Goal: Information Seeking & Learning: Learn about a topic

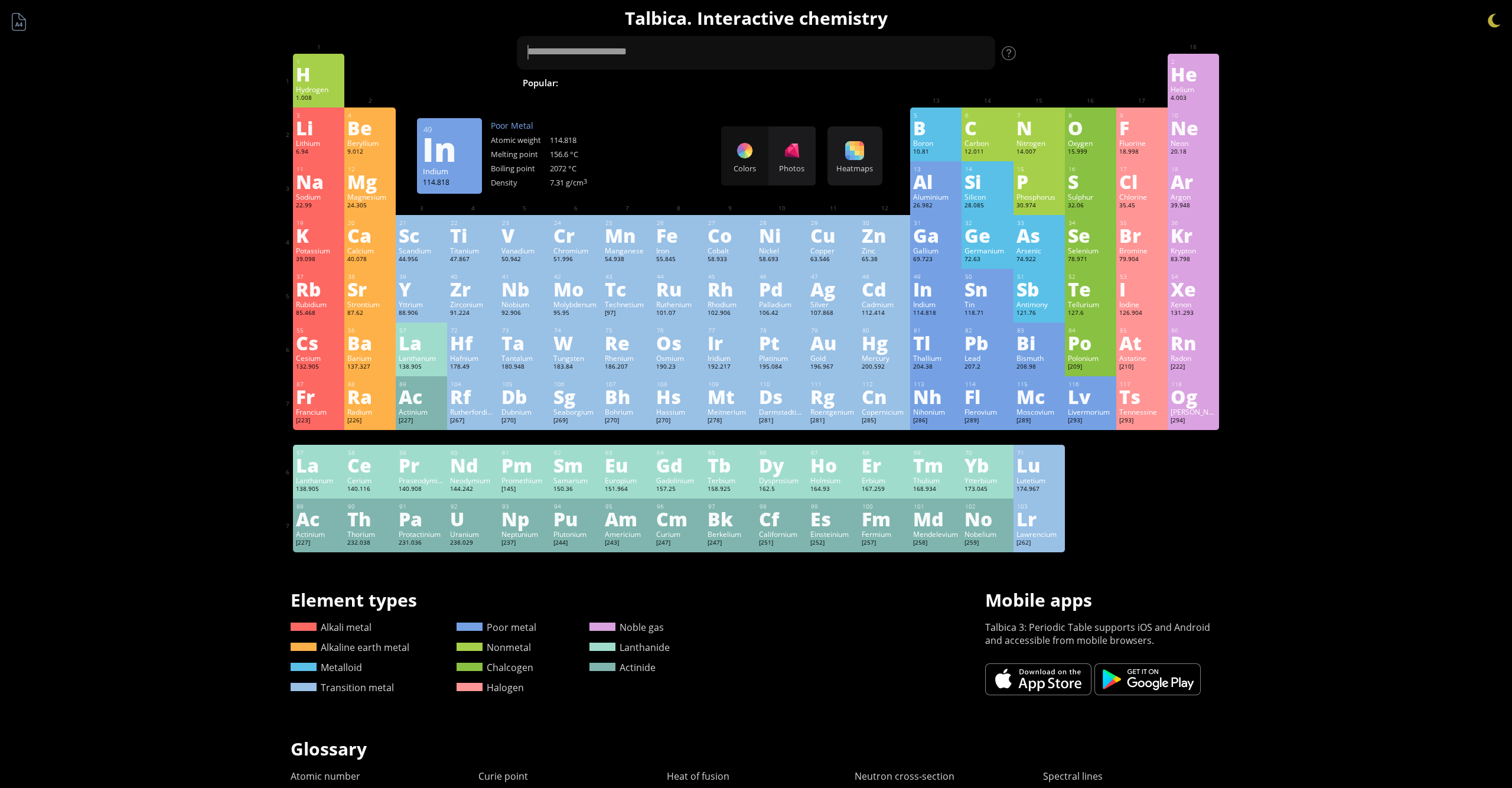
click at [928, 284] on div "In" at bounding box center [936, 288] width 46 height 19
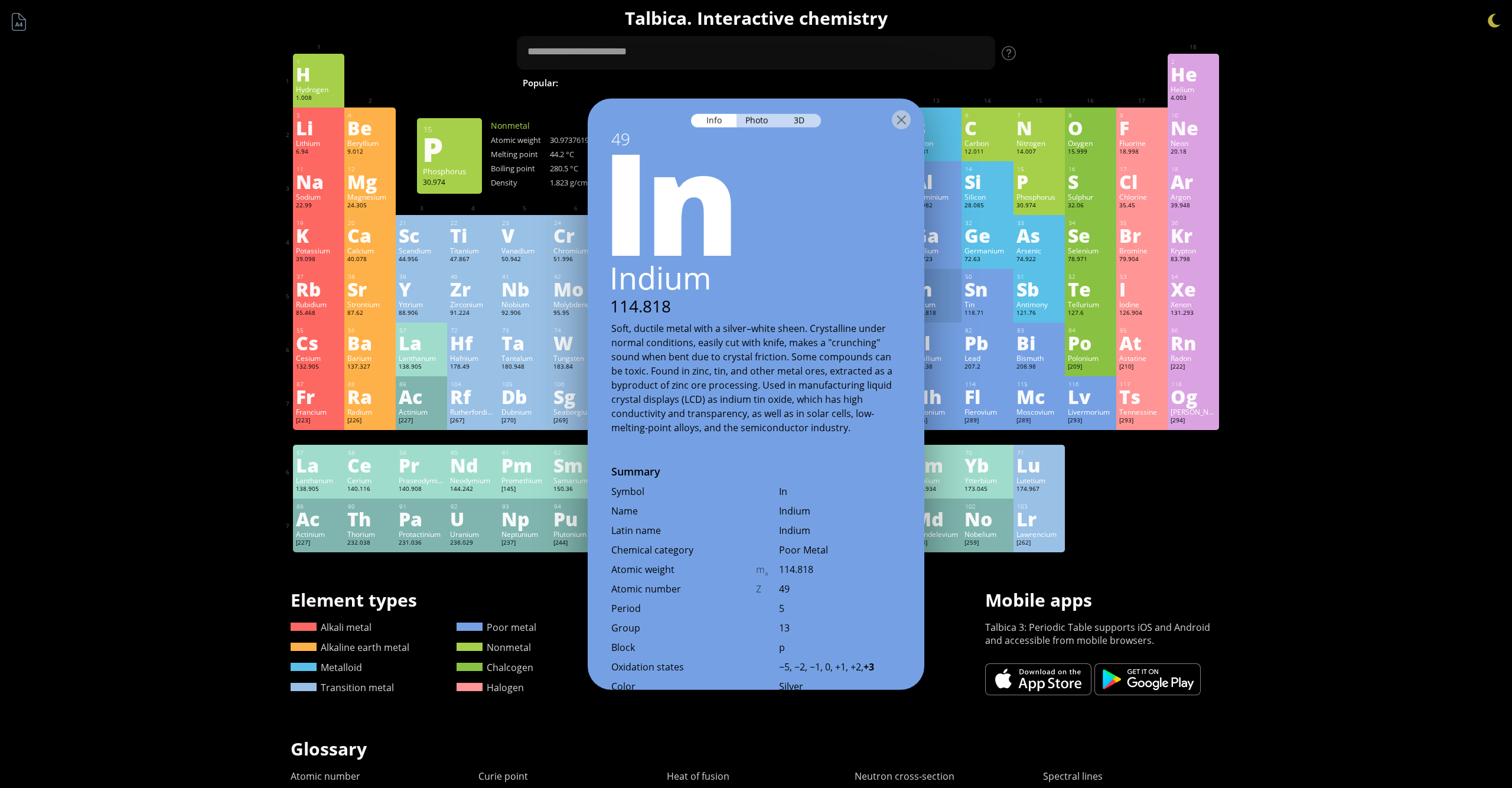
click at [1021, 209] on div "30.974" at bounding box center [1040, 206] width 46 height 10
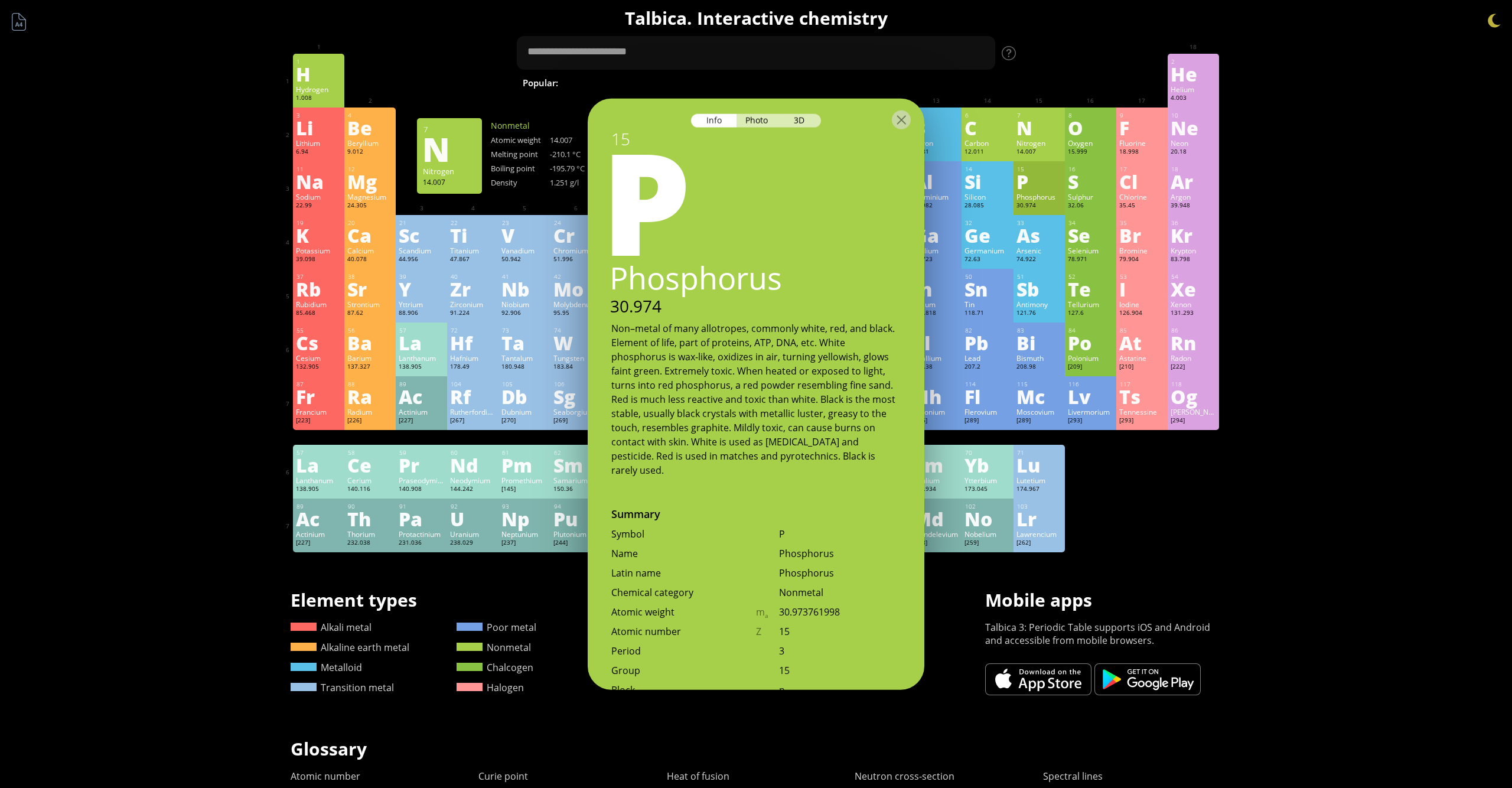
click at [1033, 127] on div "N" at bounding box center [1040, 127] width 46 height 19
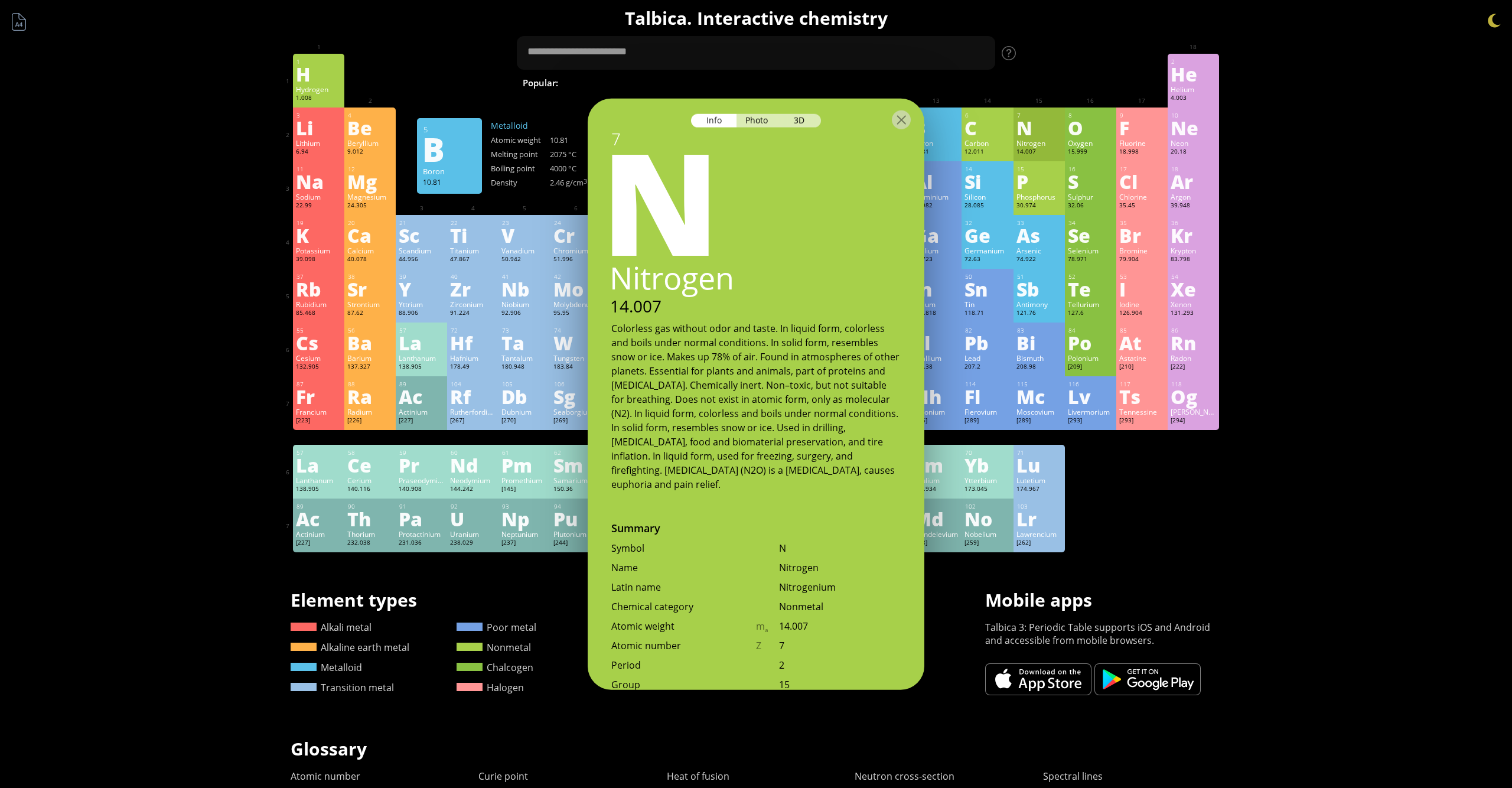
click at [952, 116] on div "5" at bounding box center [936, 115] width 45 height 8
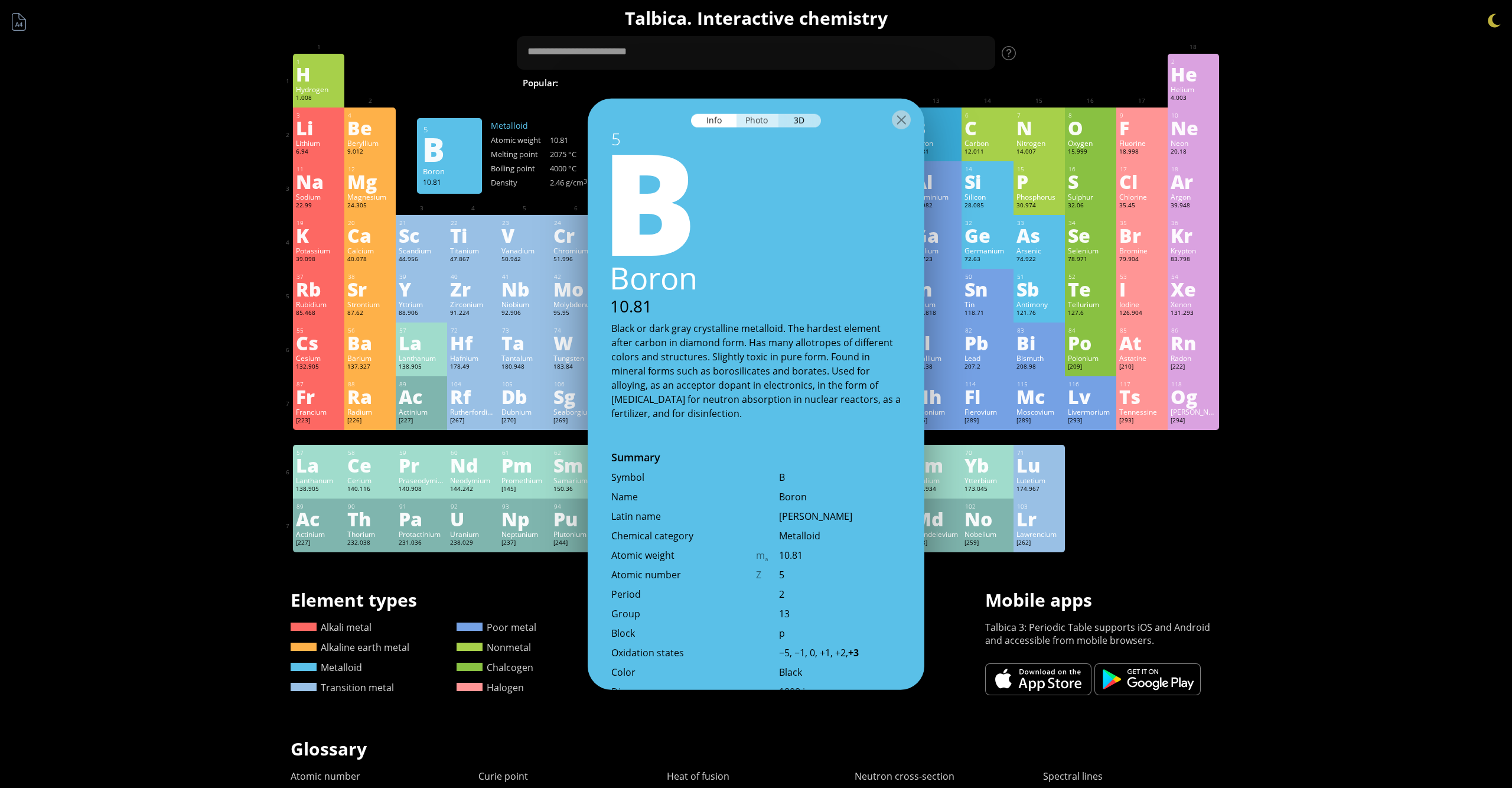
click at [762, 117] on div "Photo" at bounding box center [757, 121] width 42 height 14
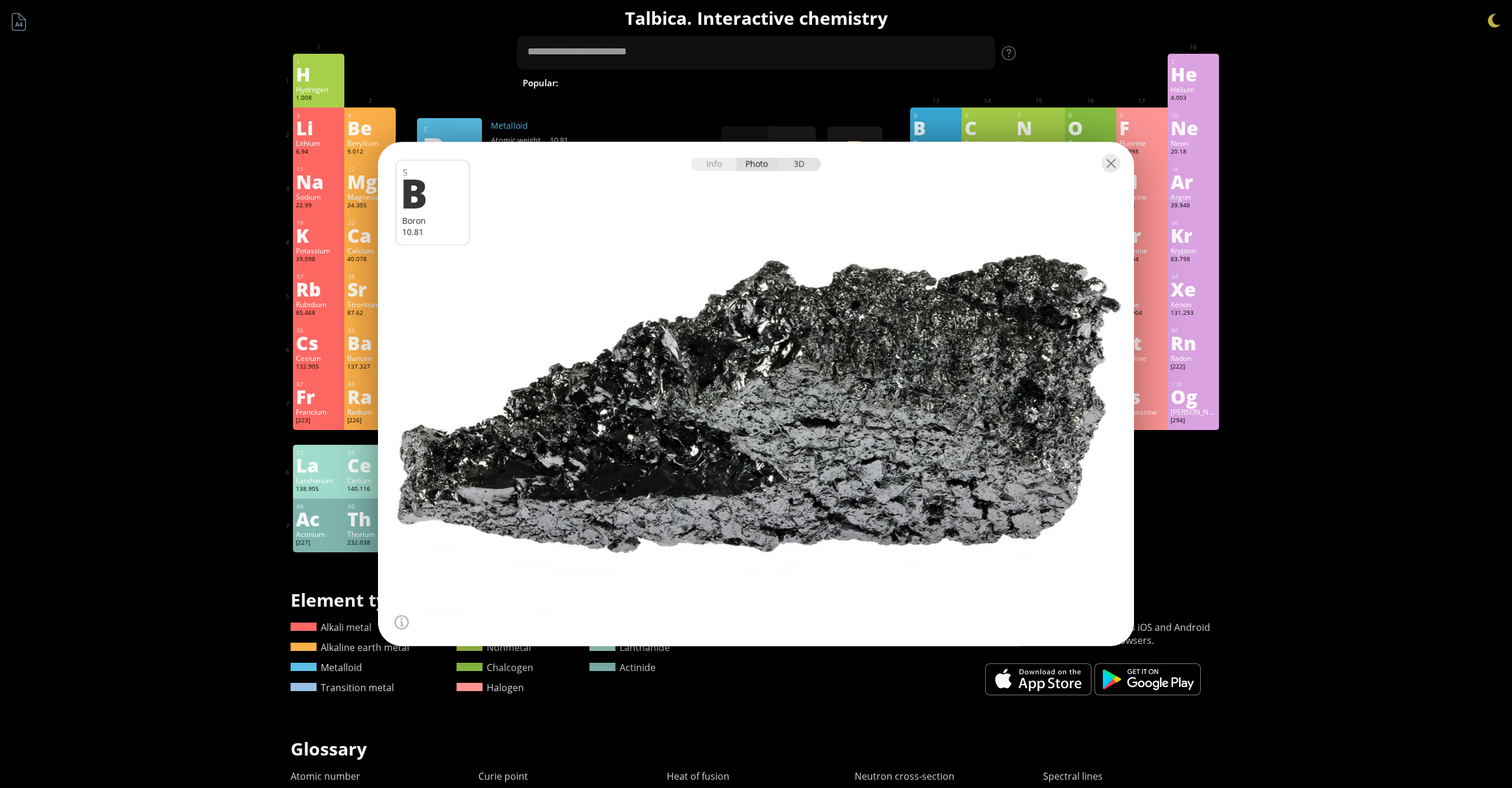
click at [798, 165] on div "3D" at bounding box center [799, 165] width 42 height 14
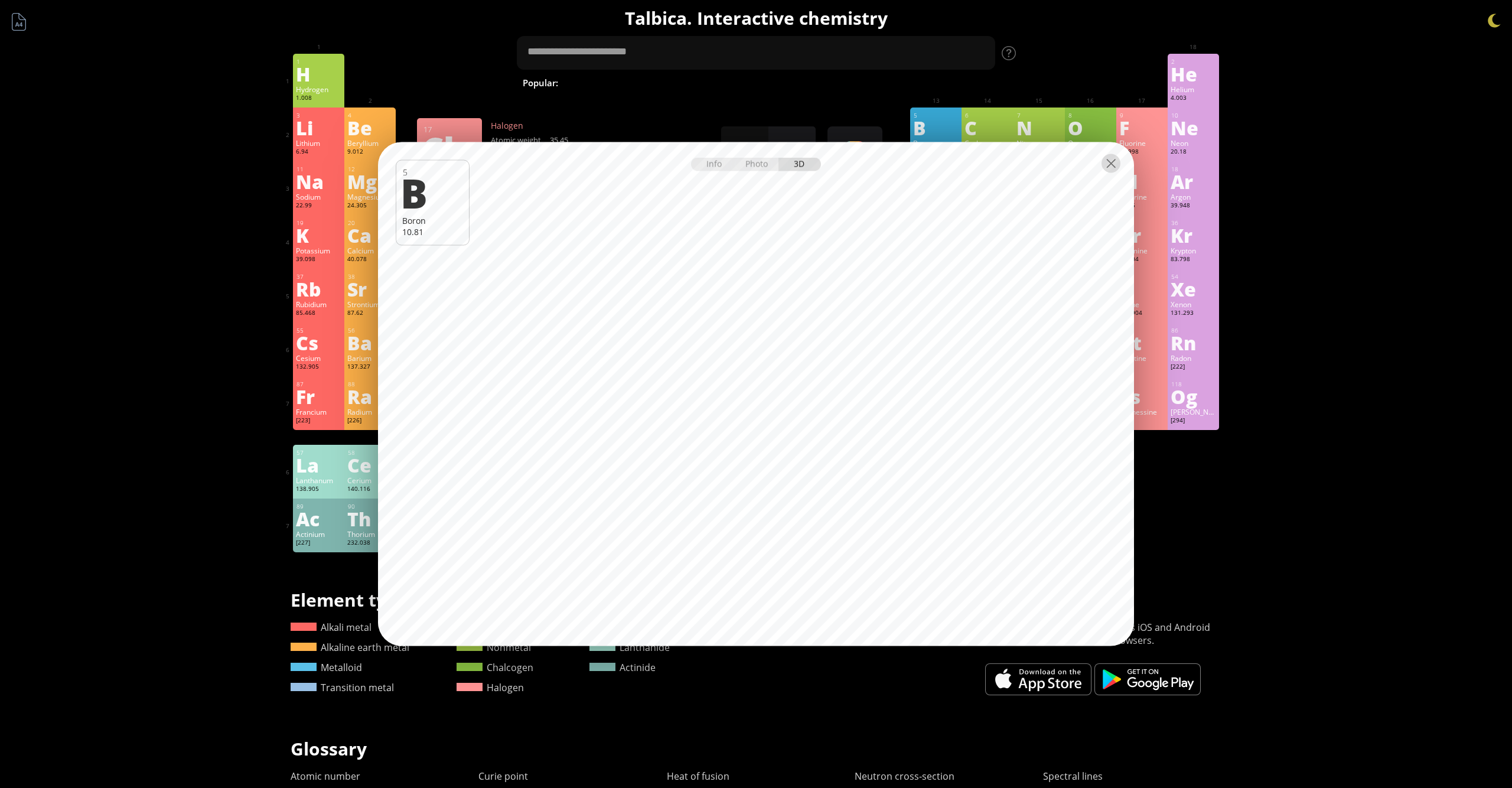
click at [1111, 158] on div at bounding box center [1111, 163] width 19 height 19
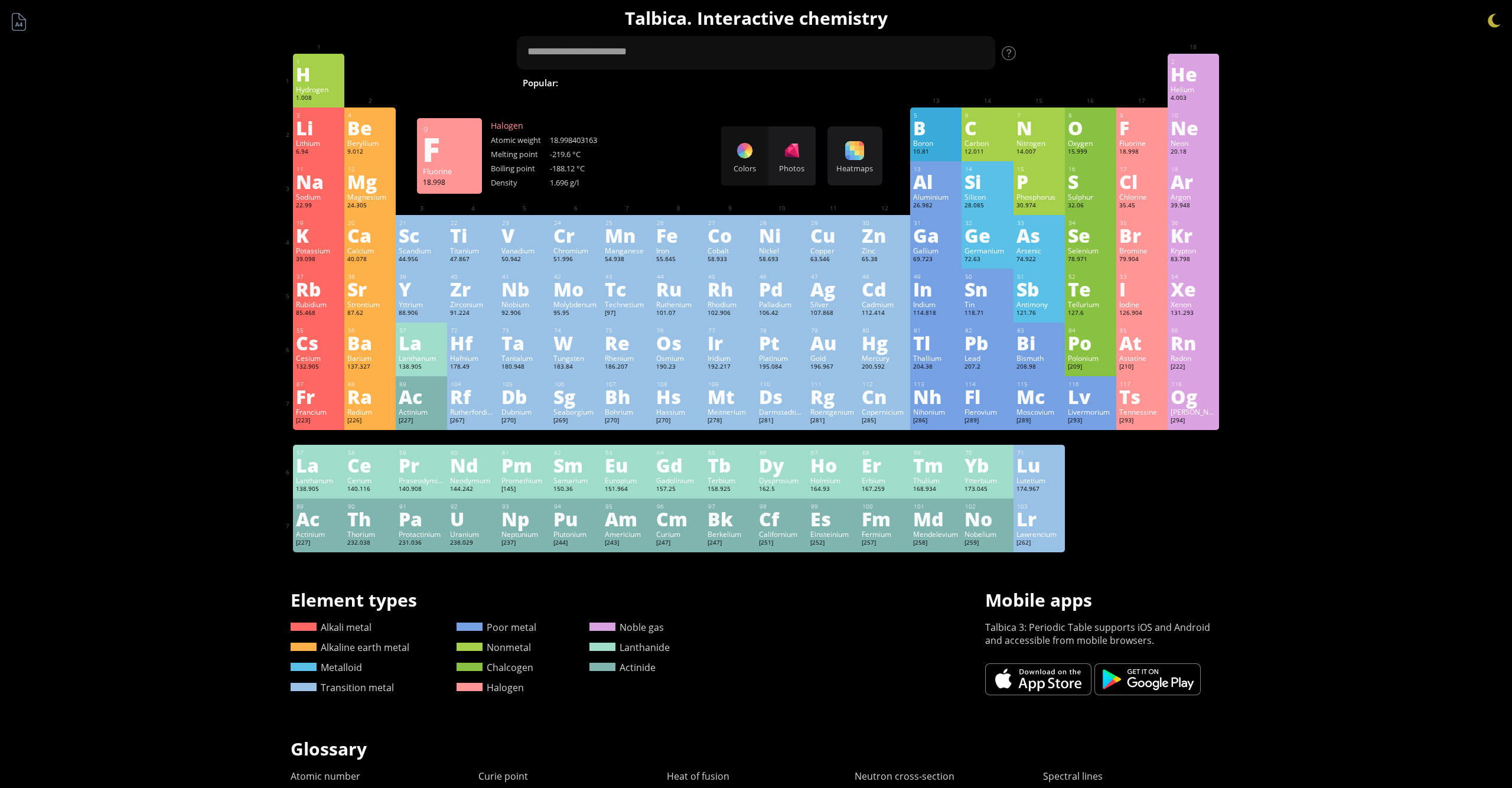
click at [1143, 110] on div "9 F Fluorine 18.998 −1 −1 -219.6 °C -188.12 °C 1.696 g/l [He]2s 2 2p 5" at bounding box center [1142, 134] width 51 height 54
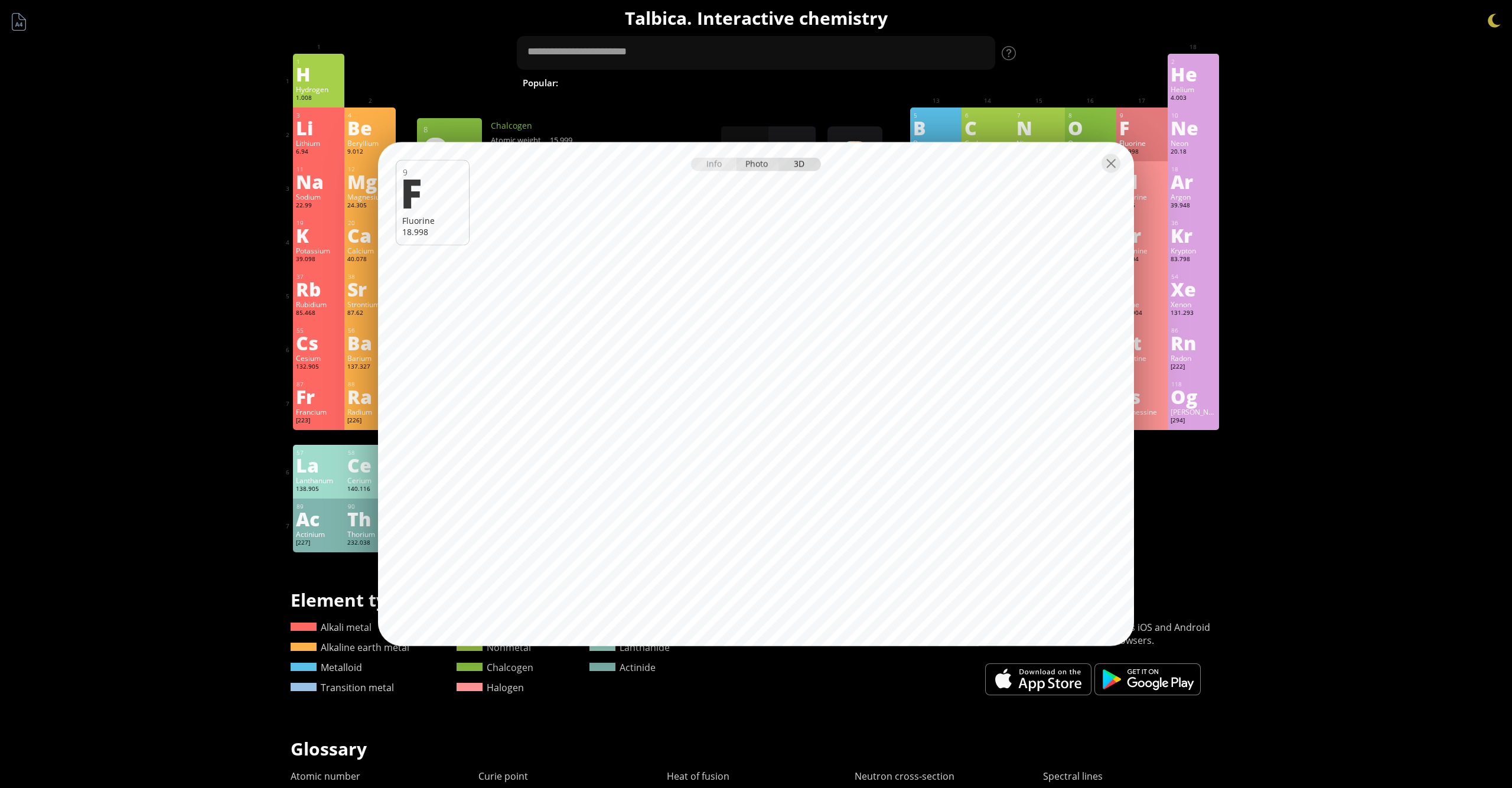
click at [763, 158] on div "Photo" at bounding box center [757, 165] width 42 height 14
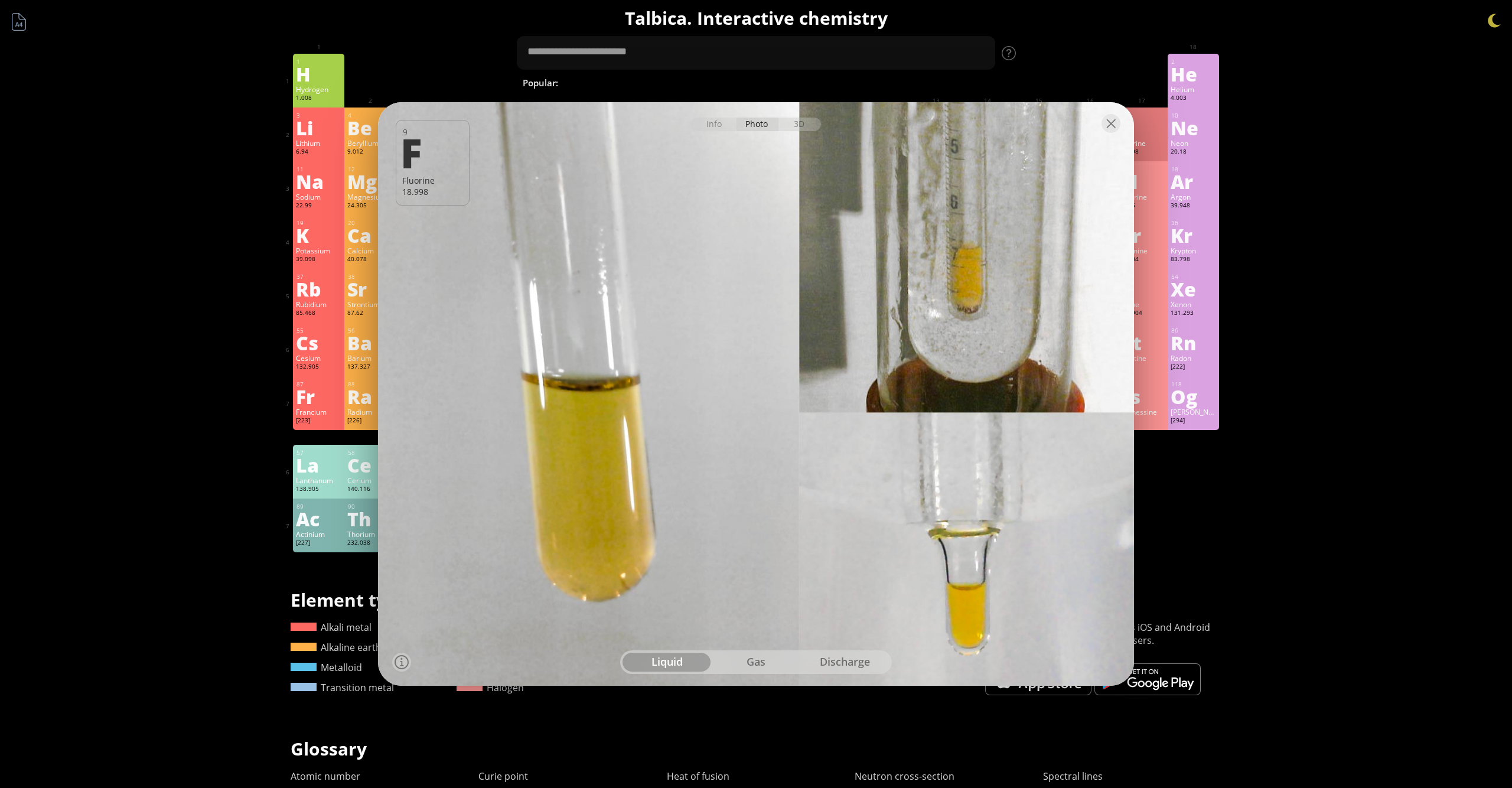
click at [715, 117] on div at bounding box center [756, 123] width 756 height 42
click at [715, 125] on div "Info" at bounding box center [714, 125] width 46 height 14
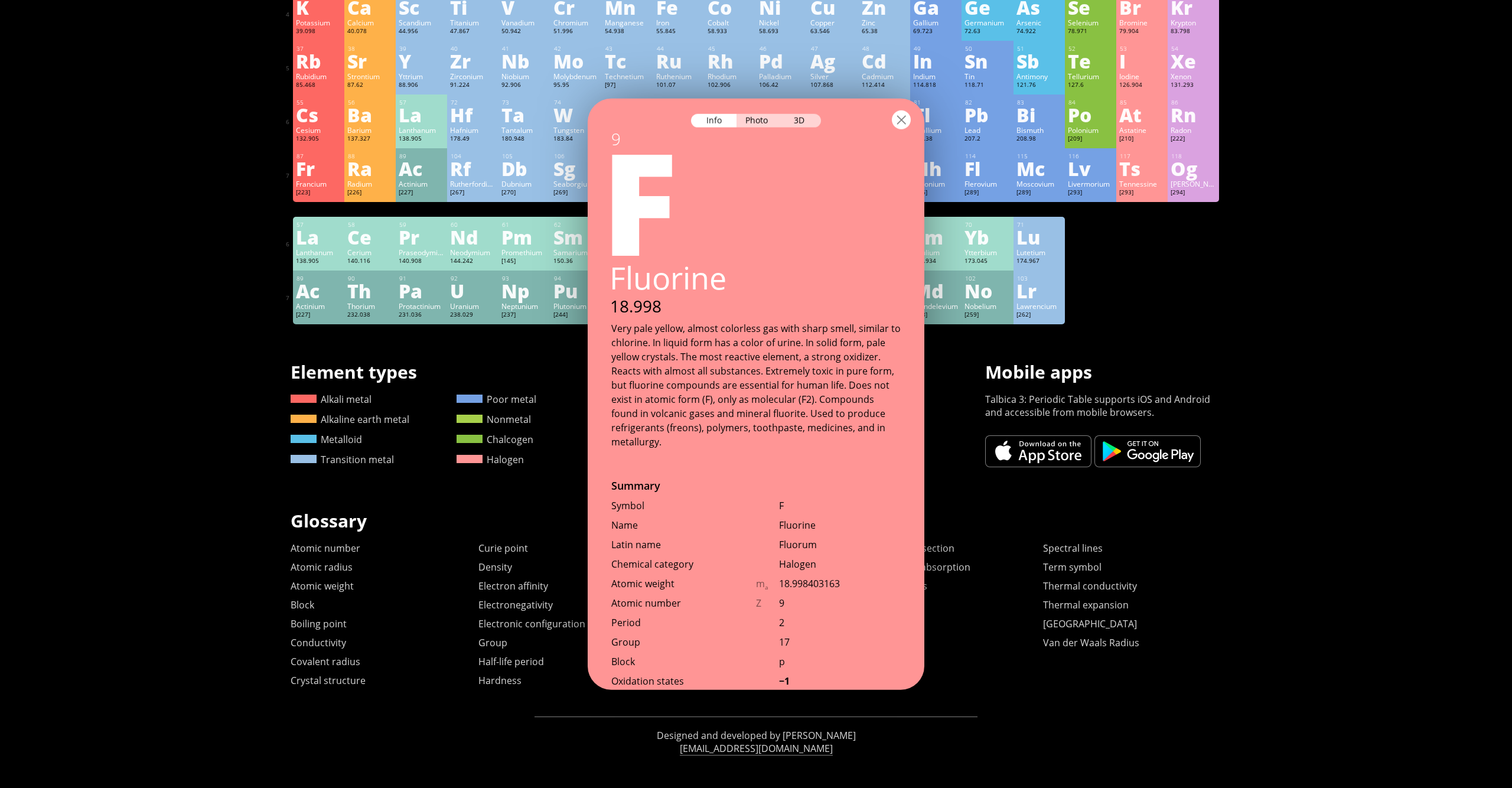
click at [906, 122] on div at bounding box center [901, 120] width 19 height 19
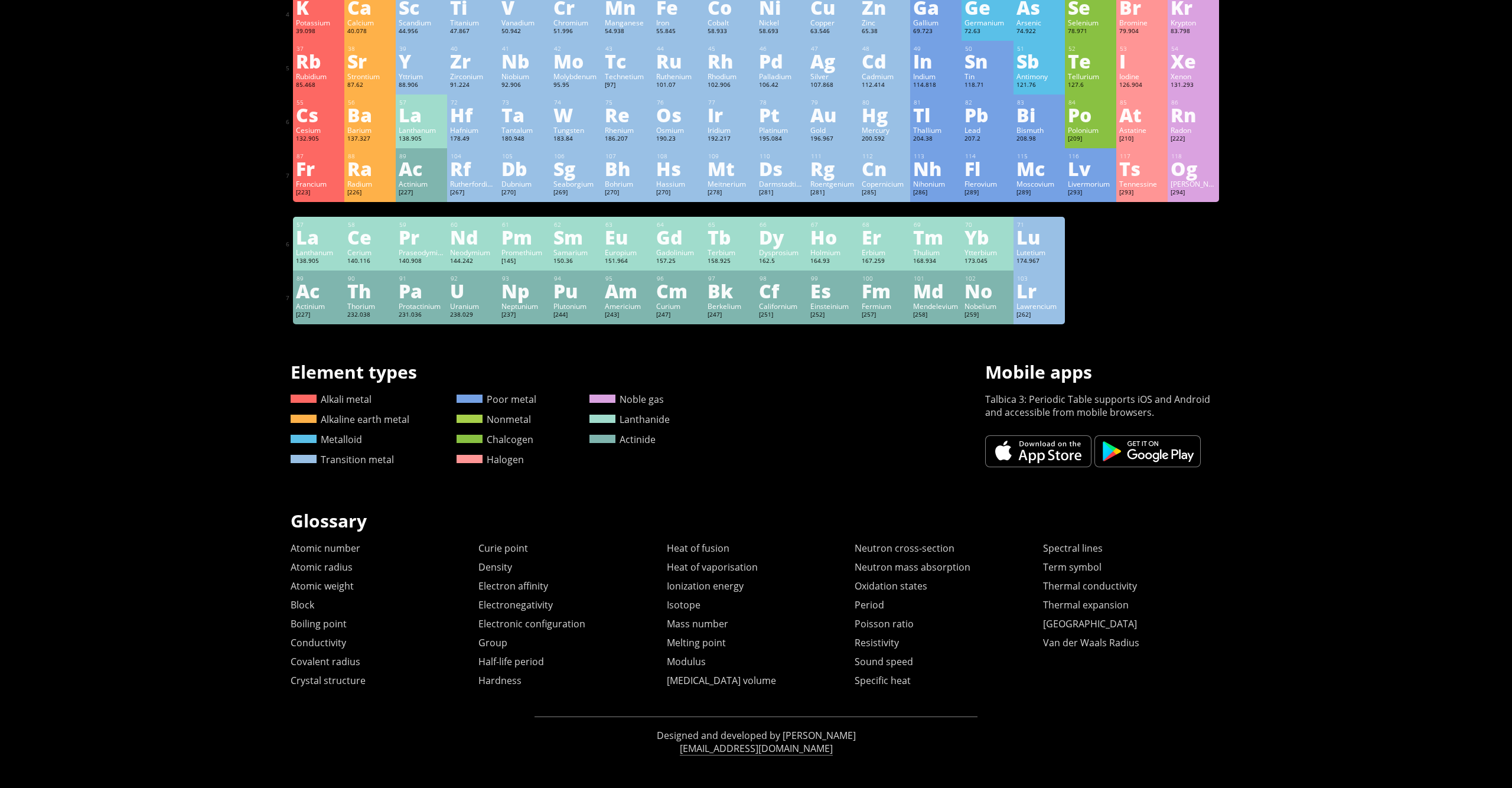
click at [528, 221] on div "61" at bounding box center [524, 224] width 45 height 8
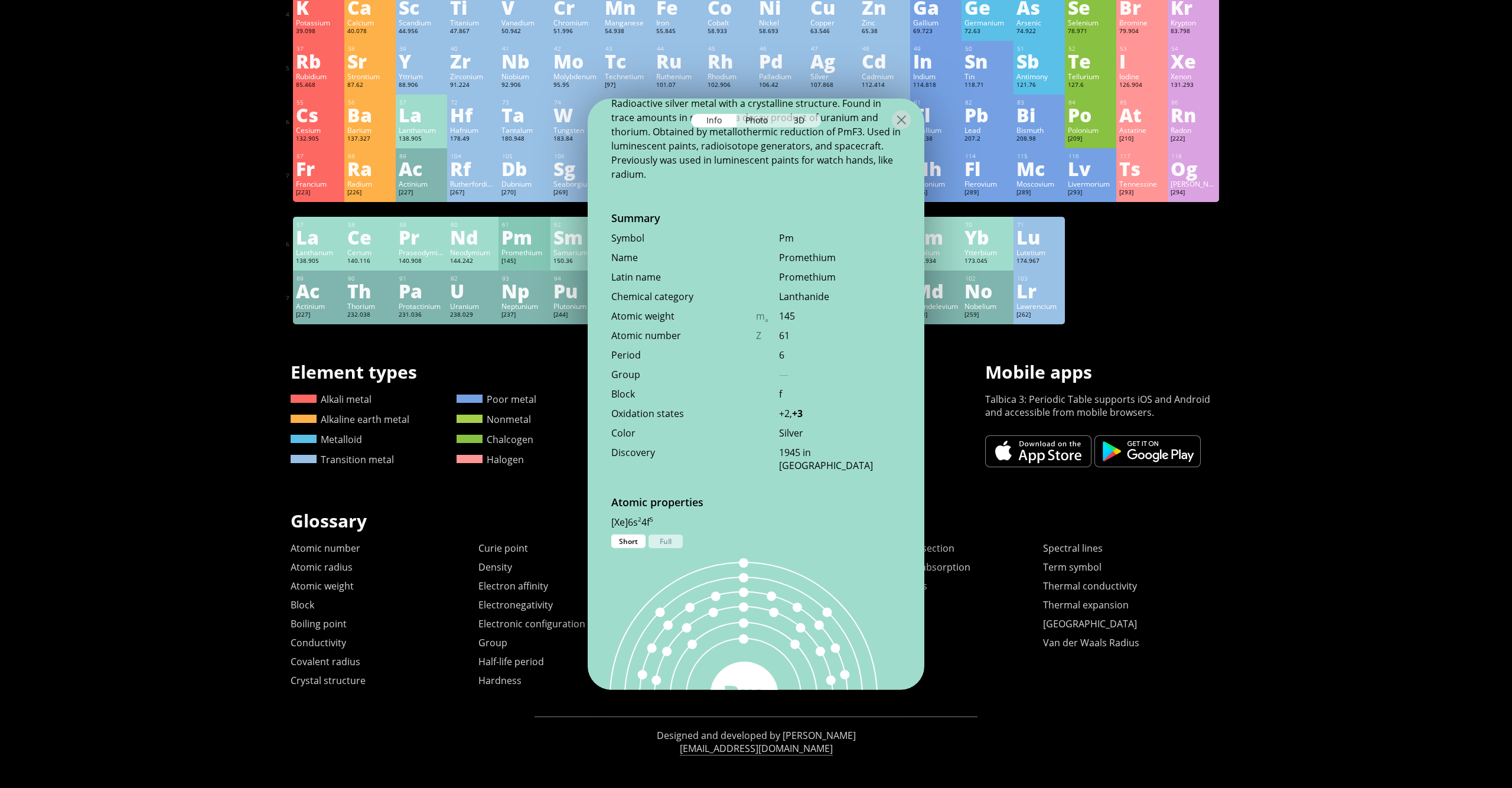
scroll to position [471, 0]
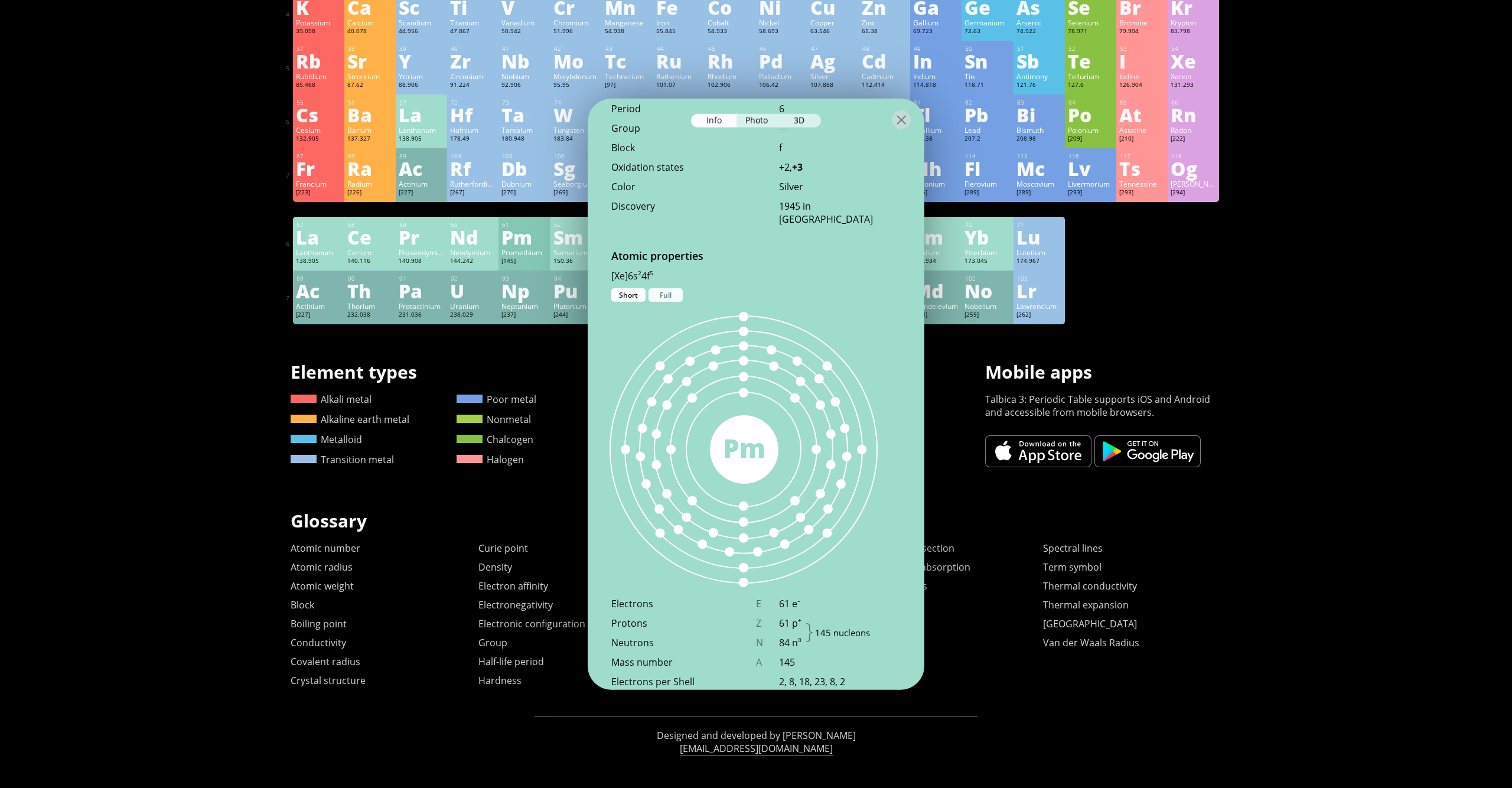
click at [658, 289] on div "Full" at bounding box center [666, 295] width 35 height 14
click at [639, 291] on div "Short" at bounding box center [629, 295] width 35 height 14
click at [758, 122] on div "Photo" at bounding box center [757, 121] width 42 height 14
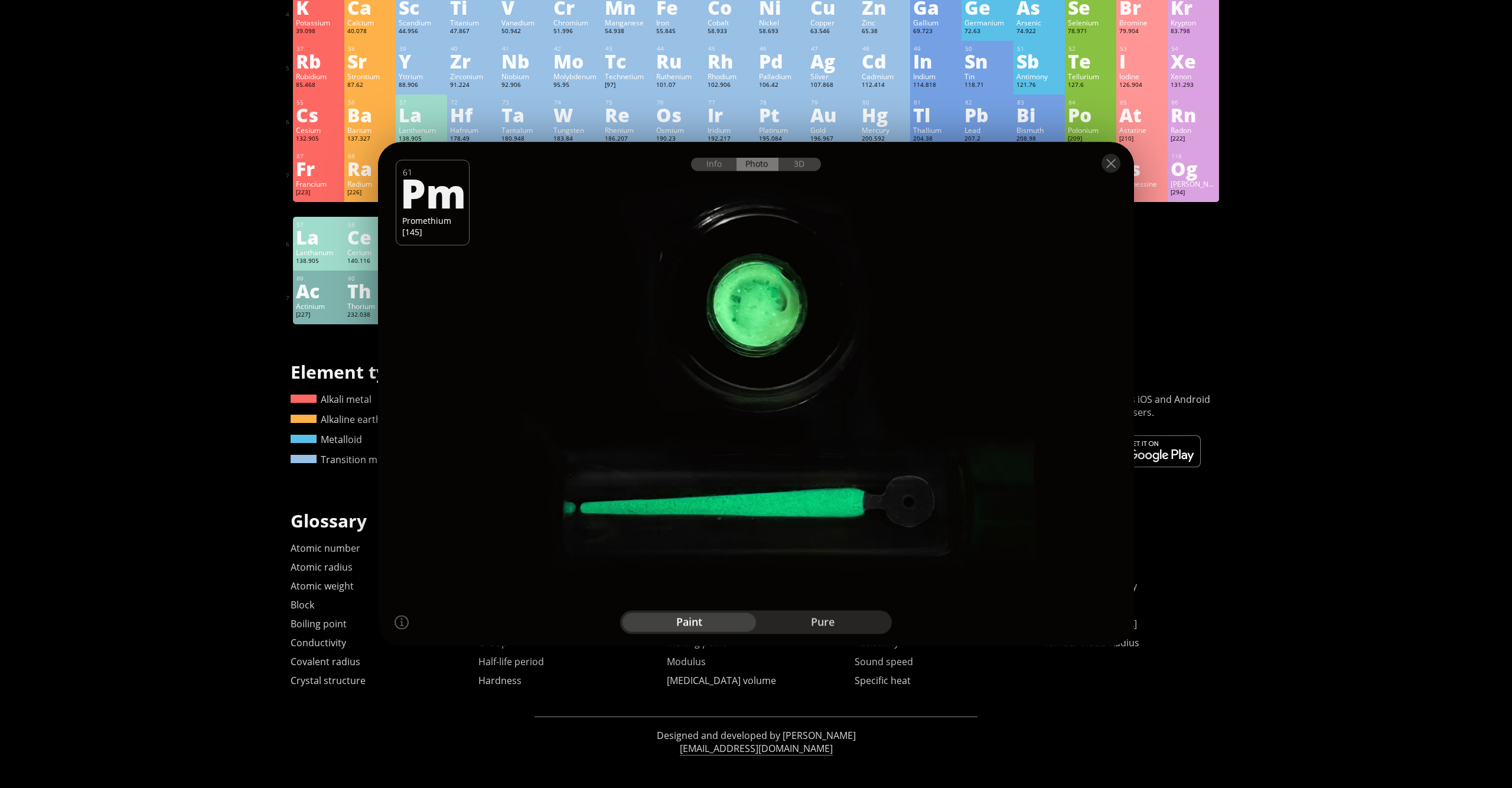
click at [800, 617] on div "pure" at bounding box center [822, 622] width 133 height 19
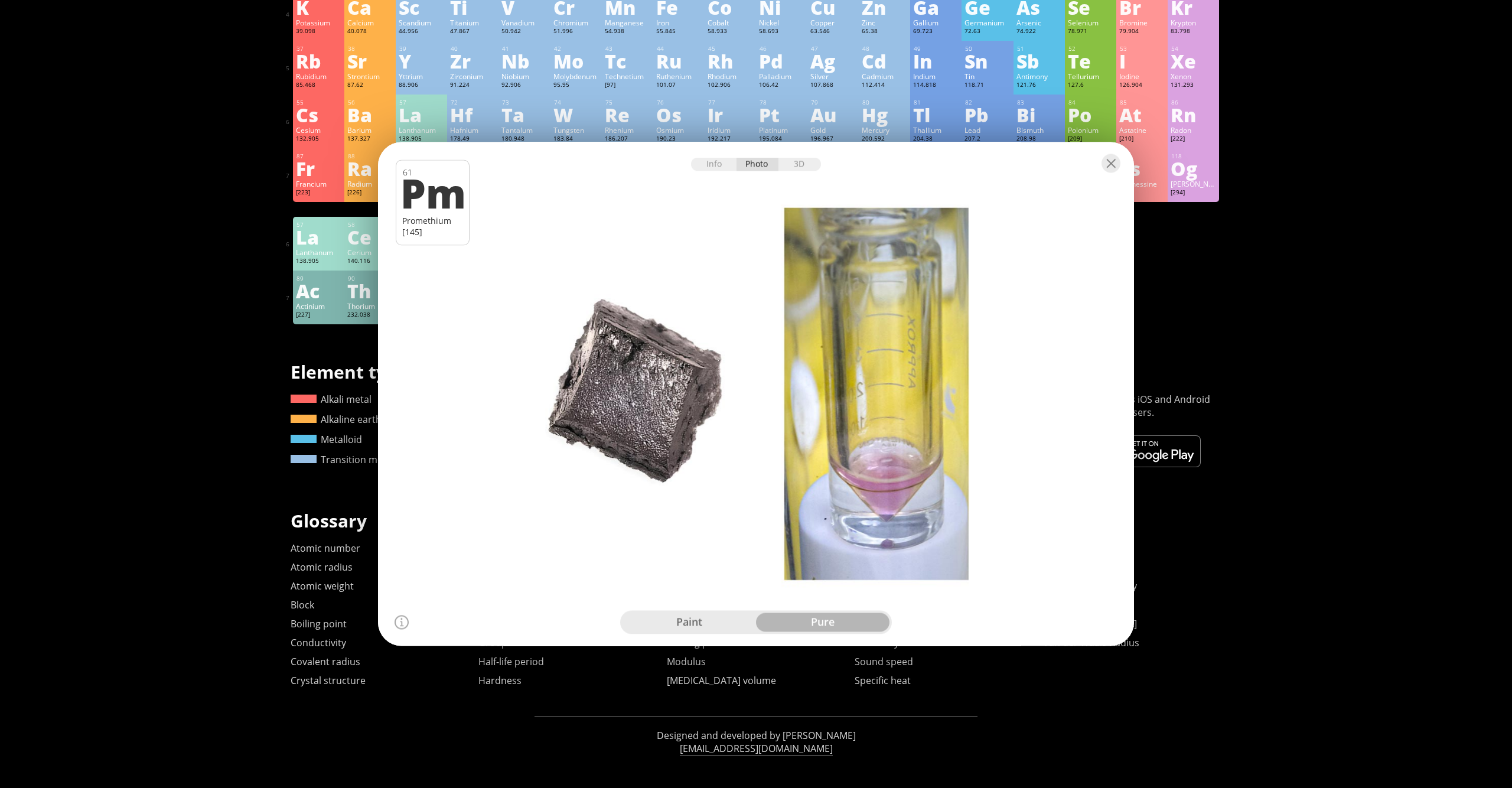
click at [697, 612] on div "paint pure" at bounding box center [756, 623] width 272 height 24
click at [699, 614] on div "paint" at bounding box center [689, 622] width 133 height 19
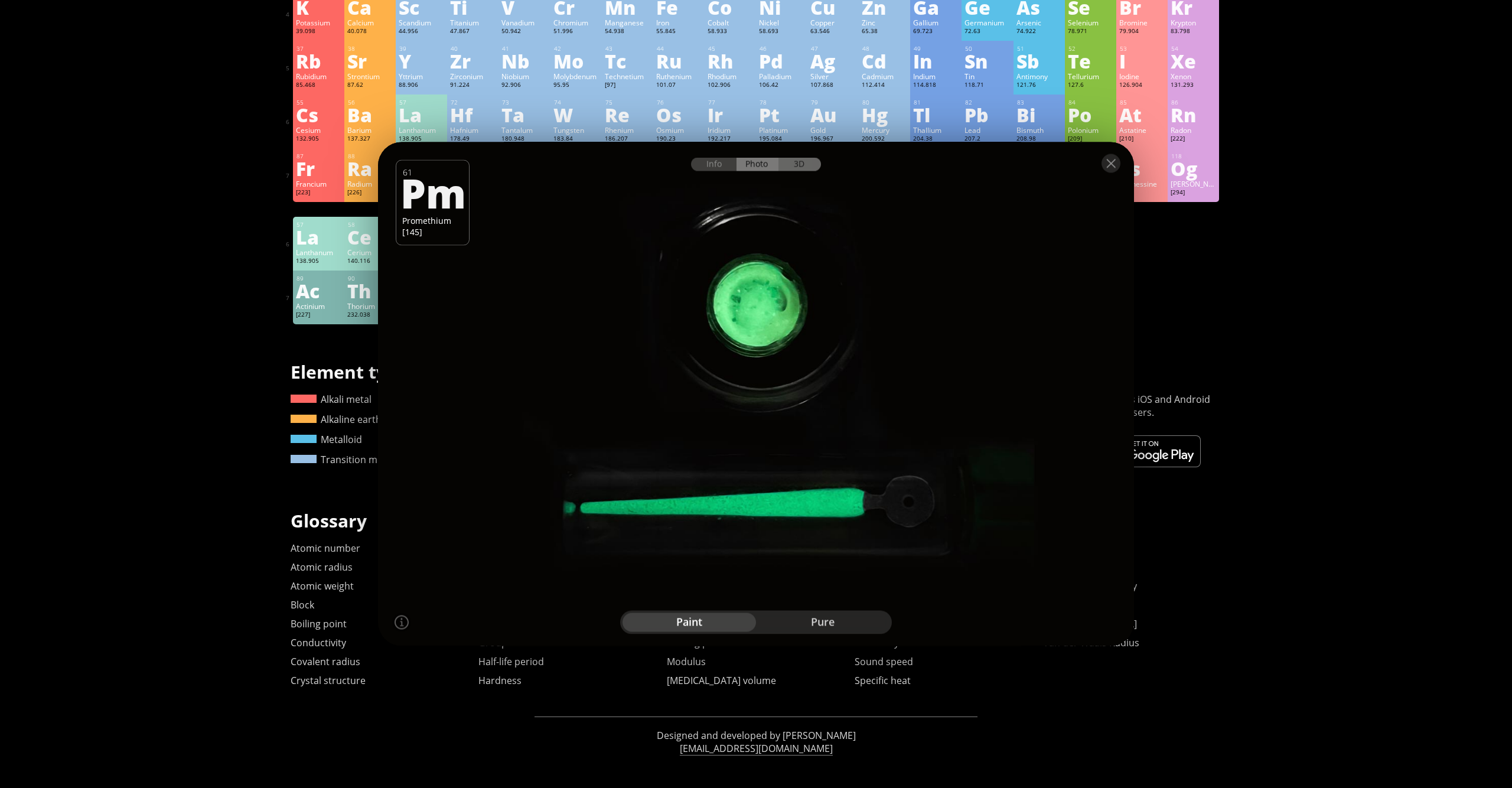
click at [790, 170] on div "3D" at bounding box center [799, 165] width 42 height 14
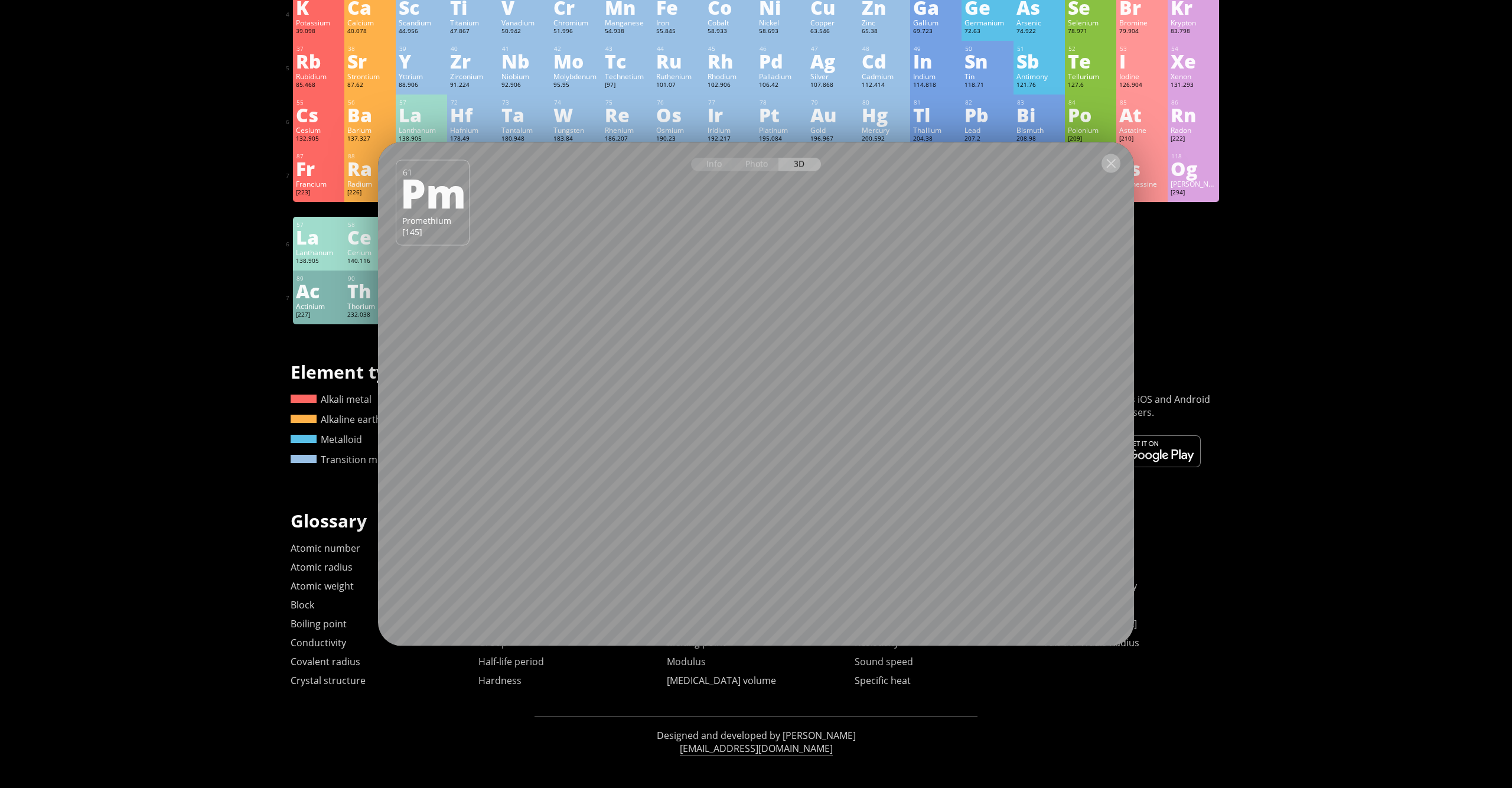
click at [1118, 167] on div at bounding box center [1111, 163] width 19 height 19
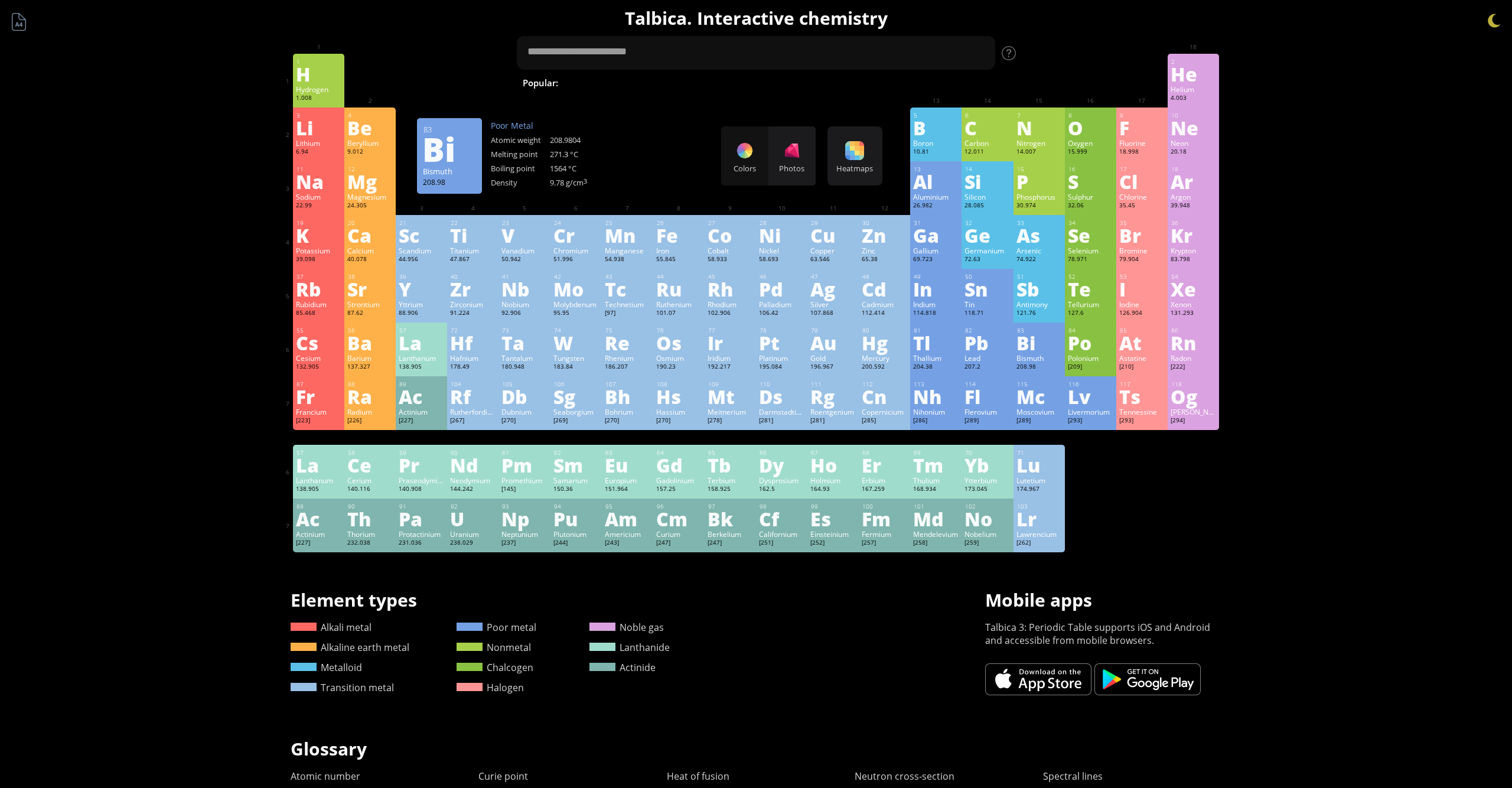
scroll to position [0, 0]
